Goal: Transaction & Acquisition: Purchase product/service

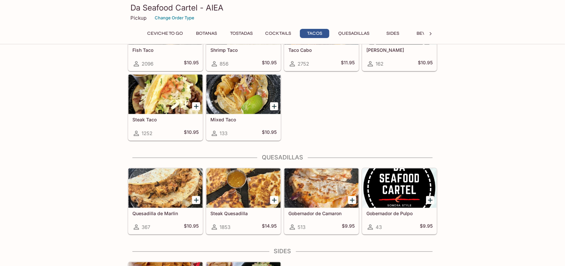
scroll to position [744, 0]
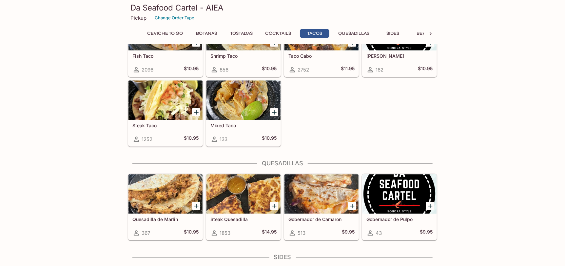
click at [316, 197] on div at bounding box center [322, 193] width 74 height 39
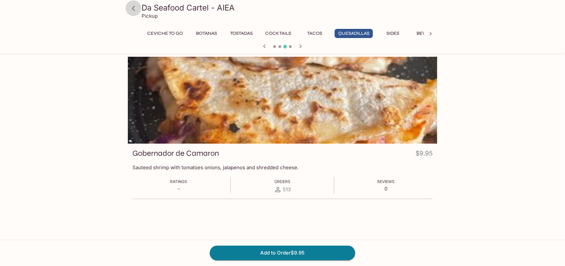
click at [134, 8] on icon at bounding box center [133, 8] width 11 height 11
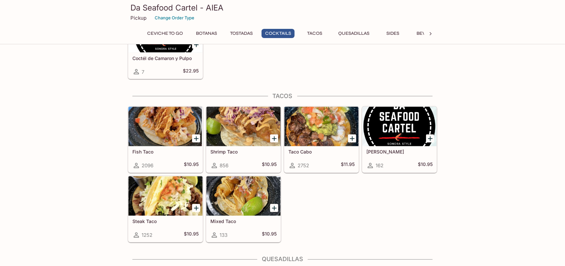
scroll to position [655, 0]
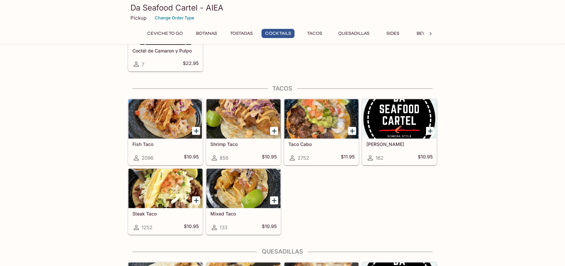
click at [315, 145] on h5 "Taco Cabo" at bounding box center [322, 145] width 66 height 6
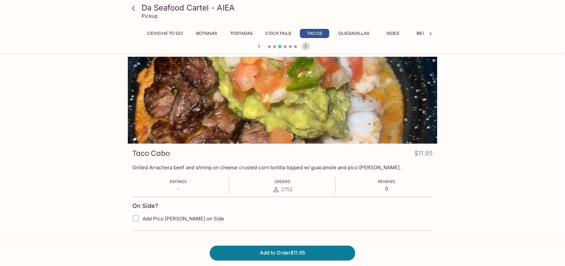
click at [306, 45] on icon "button" at bounding box center [306, 46] width 2 height 4
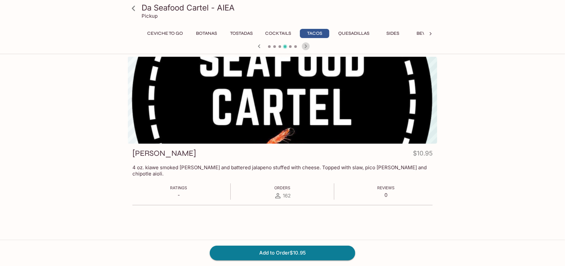
click at [306, 45] on icon "button" at bounding box center [306, 46] width 2 height 4
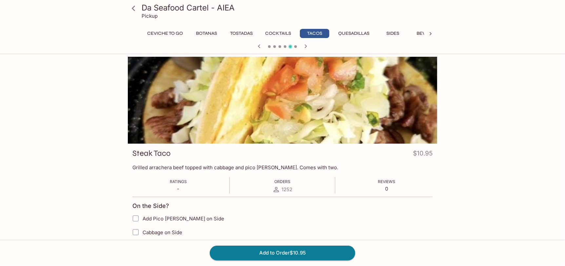
click at [259, 46] on icon "button" at bounding box center [259, 46] width 2 height 4
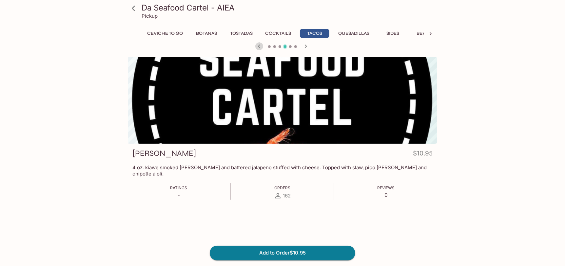
click at [259, 46] on icon "button" at bounding box center [259, 46] width 2 height 4
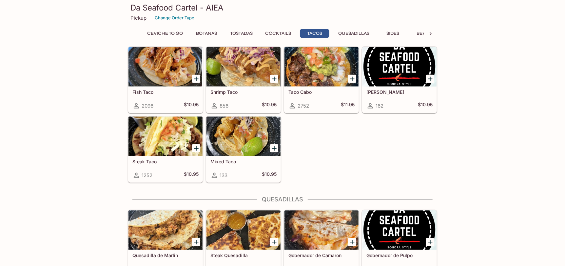
scroll to position [707, 0]
